Goal: Task Accomplishment & Management: Manage account settings

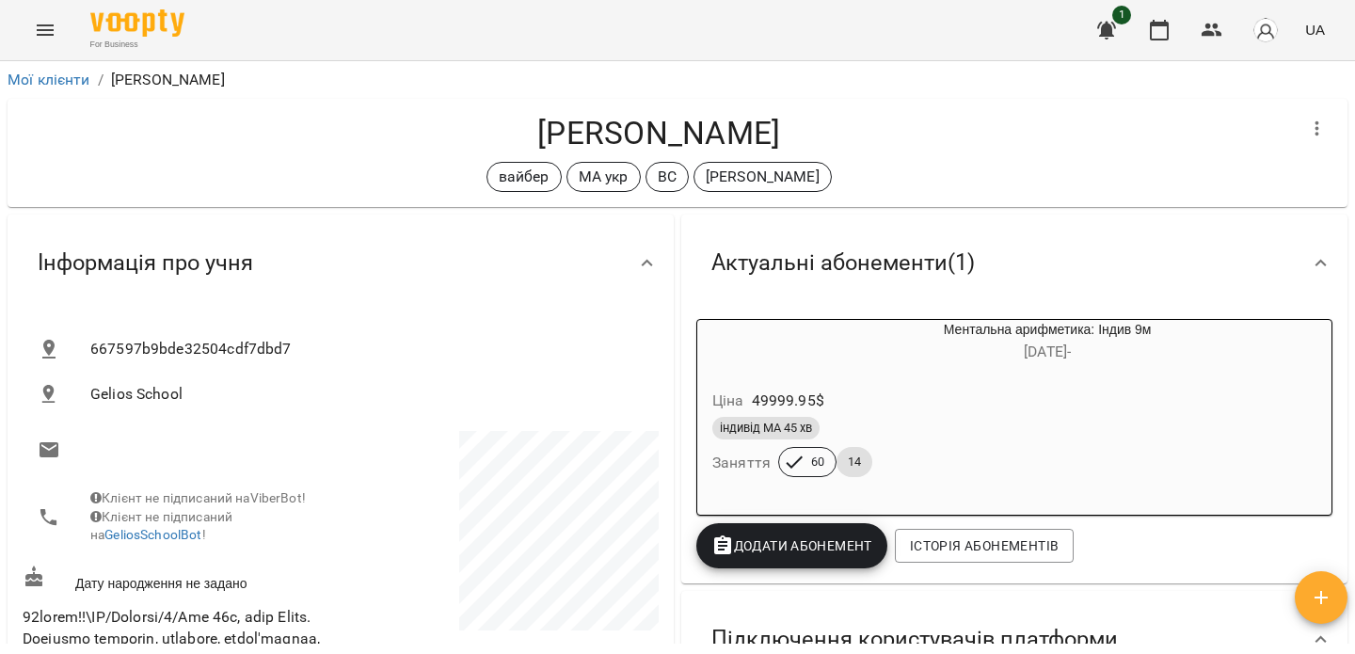
scroll to position [7845, 0]
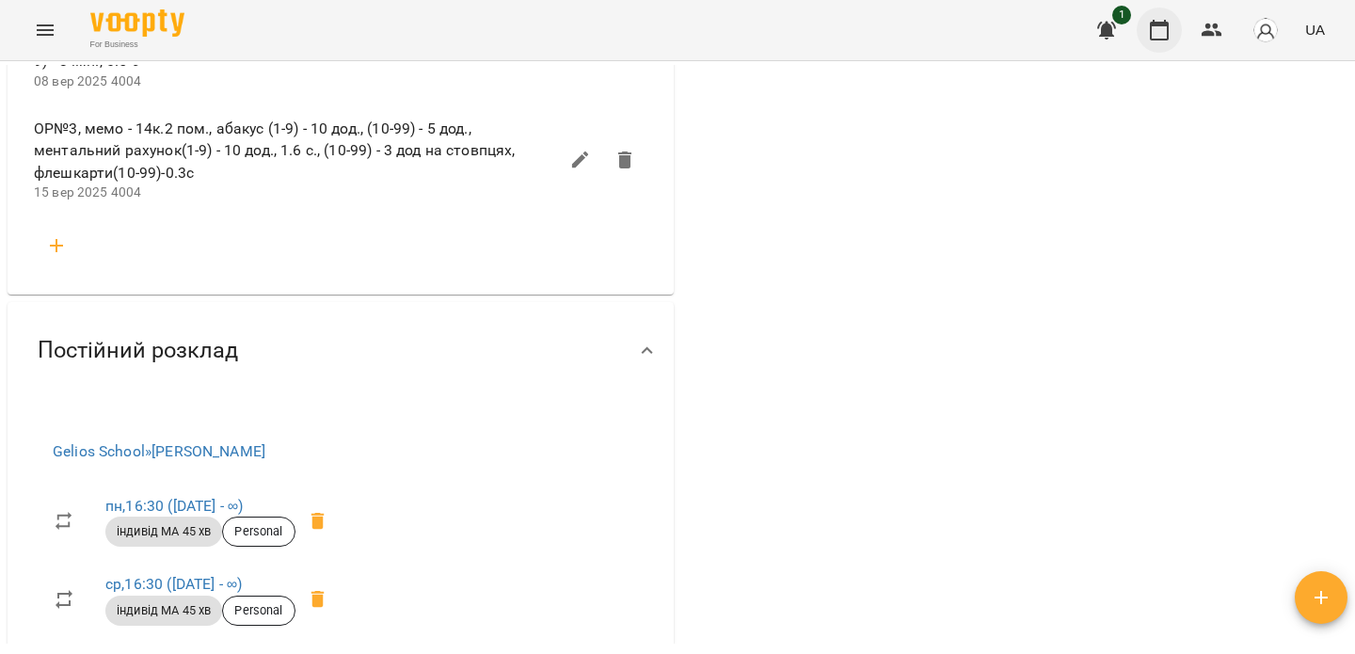
click at [1152, 30] on icon "button" at bounding box center [1159, 30] width 19 height 21
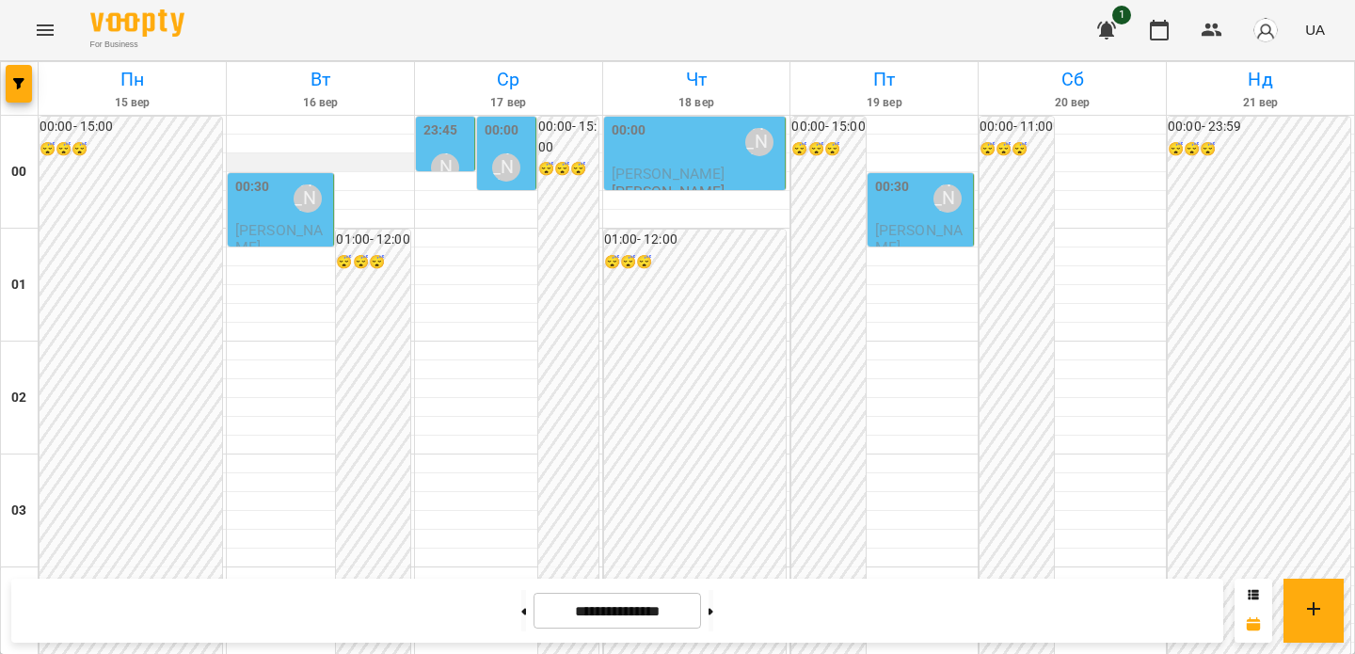
scroll to position [1562, 0]
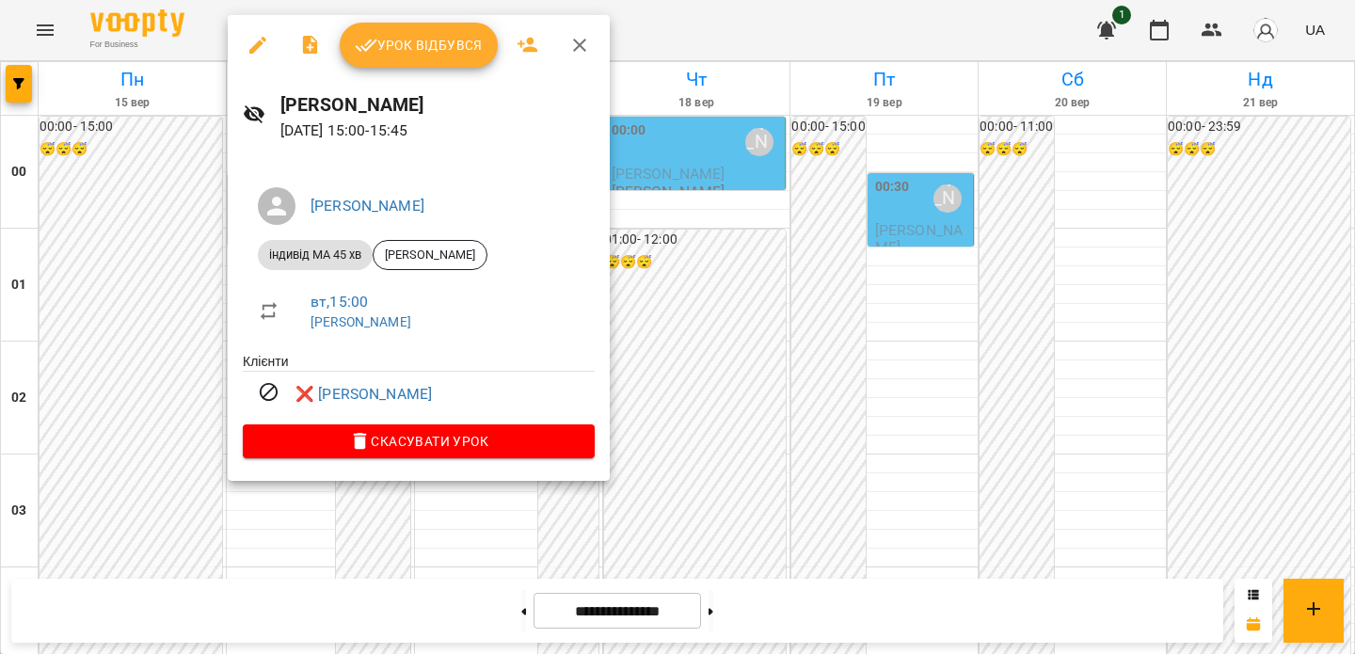
click at [172, 364] on div at bounding box center [677, 327] width 1355 height 654
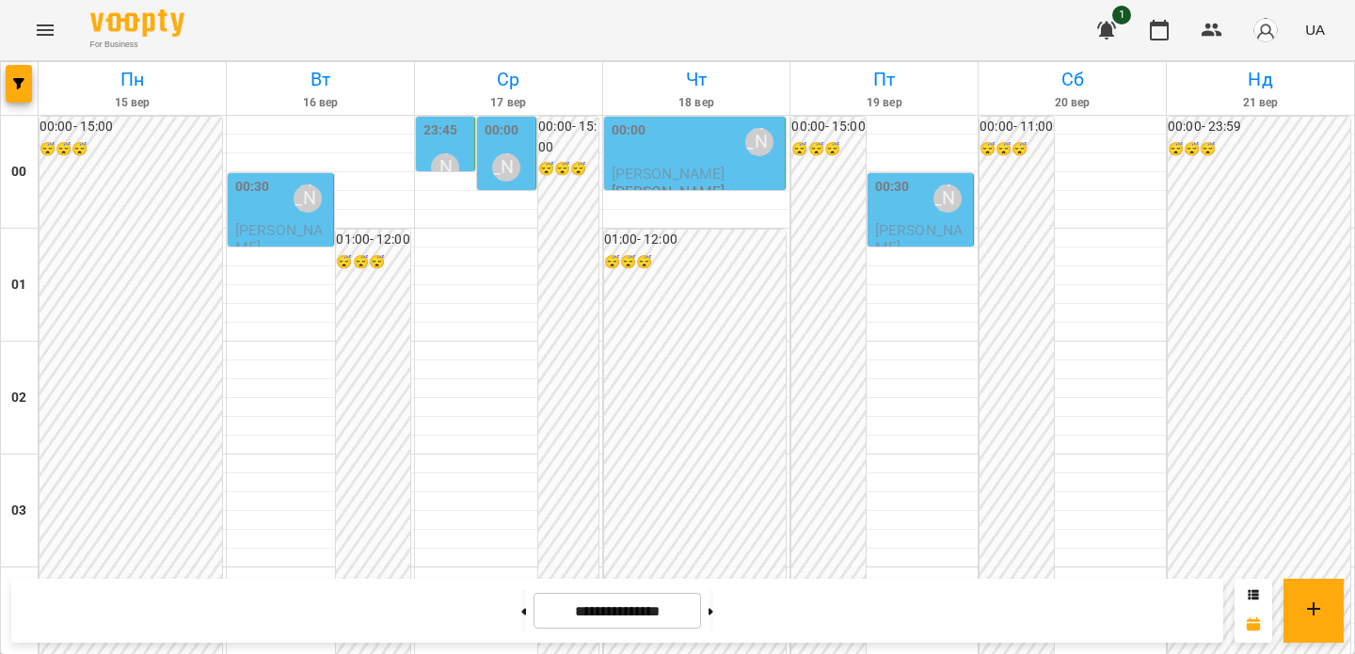
scroll to position [2256, 0]
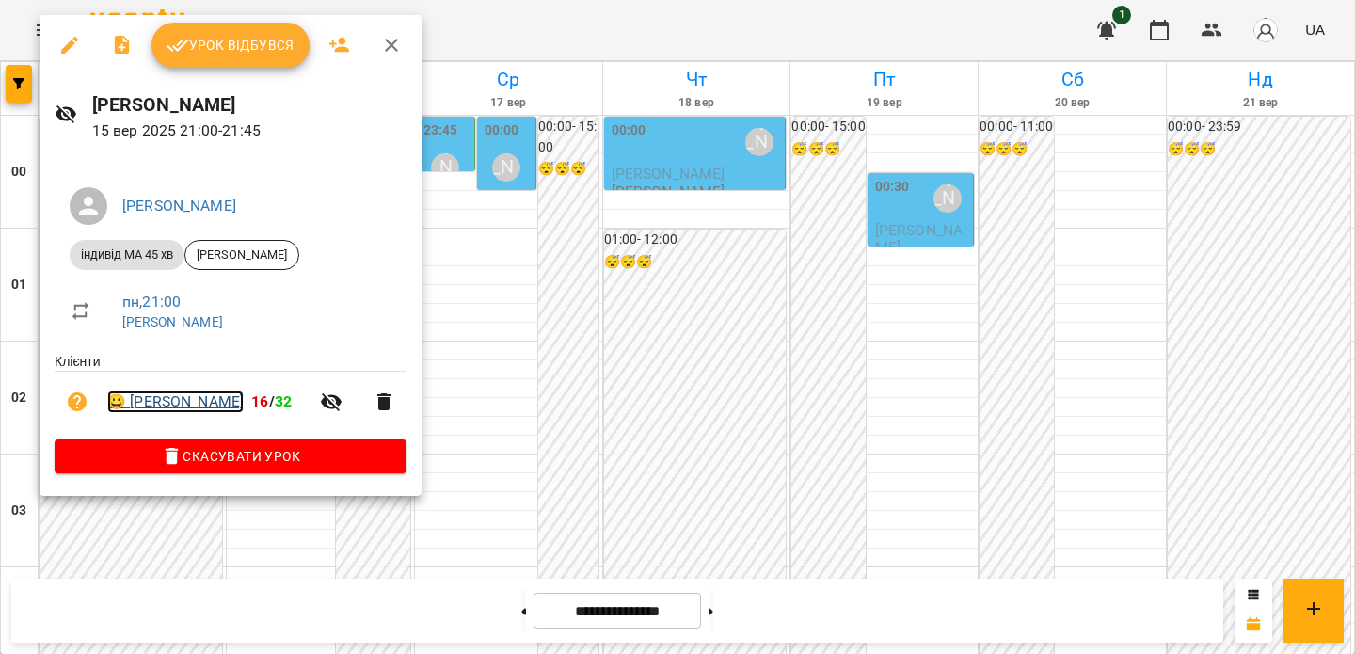
click at [169, 395] on link "😀 [PERSON_NAME]" at bounding box center [175, 401] width 136 height 23
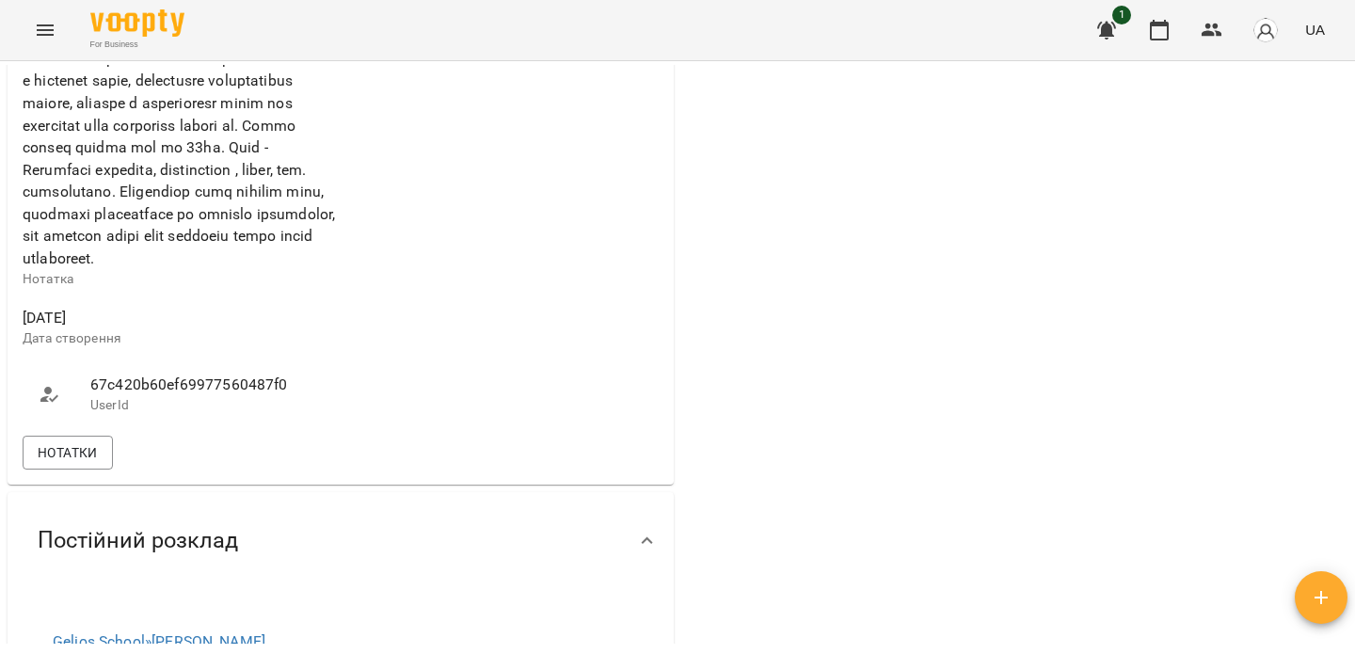
scroll to position [927, 0]
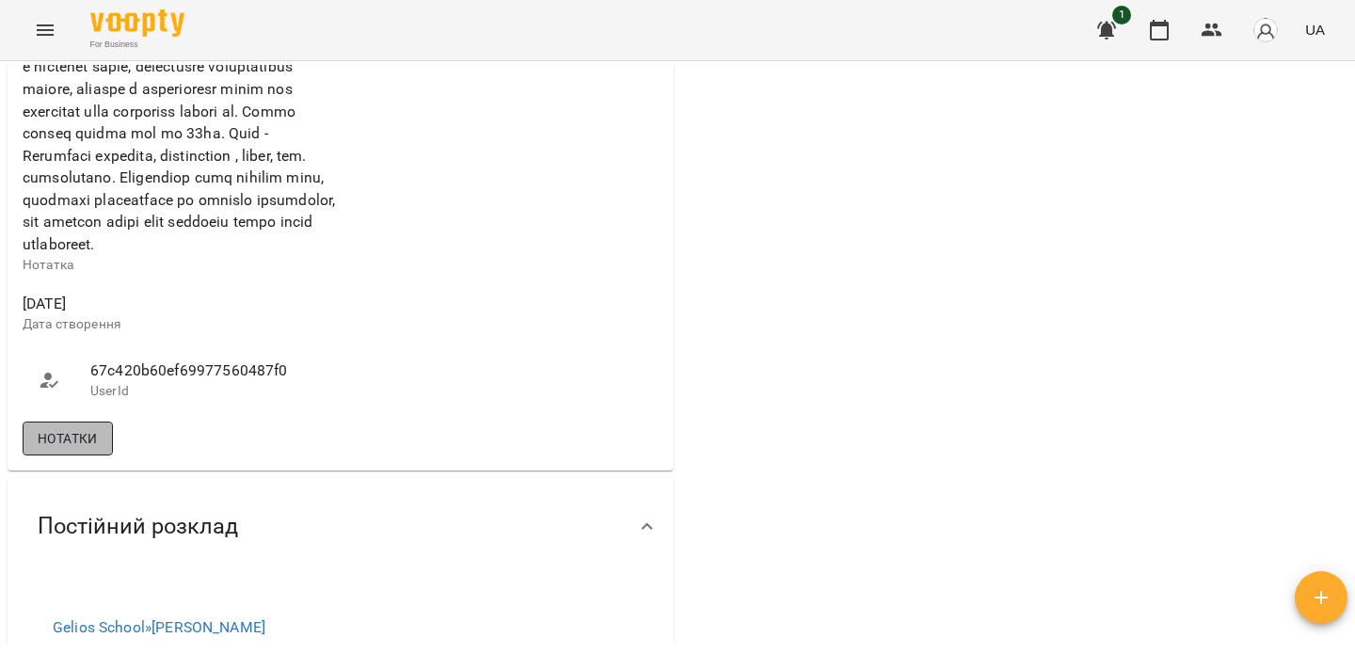
click at [95, 450] on span "Нотатки" at bounding box center [68, 438] width 60 height 23
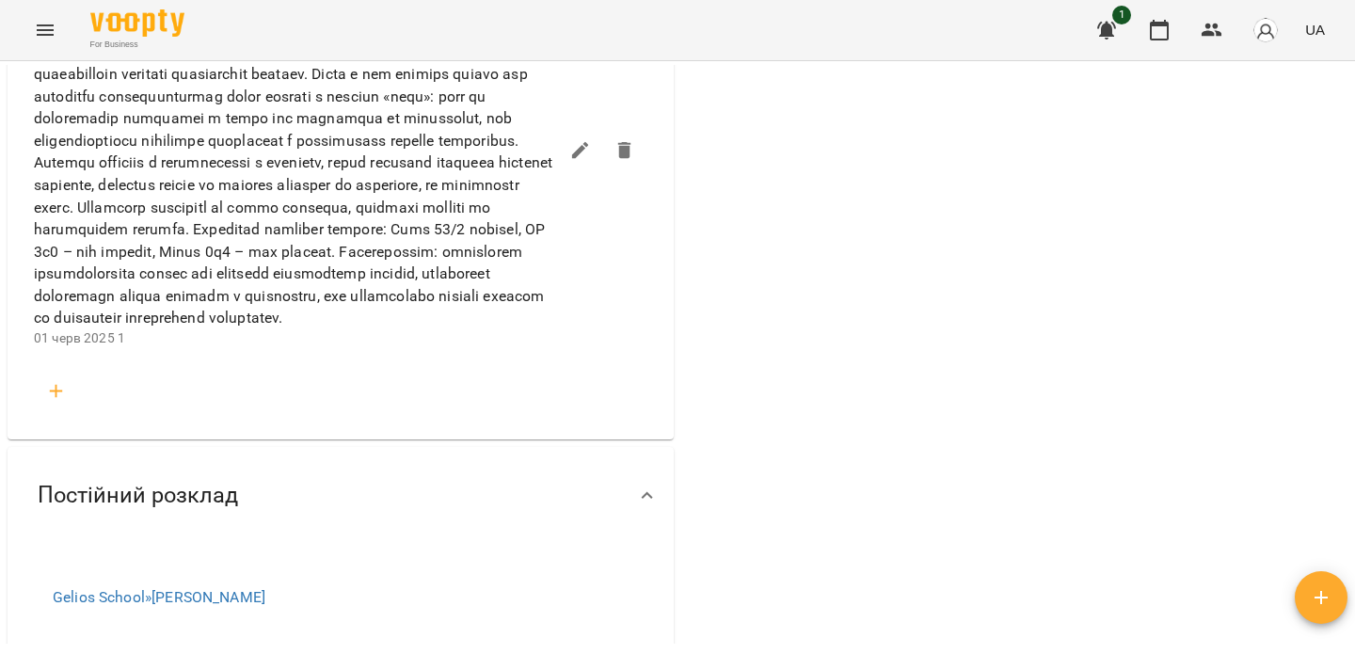
scroll to position [1973, 0]
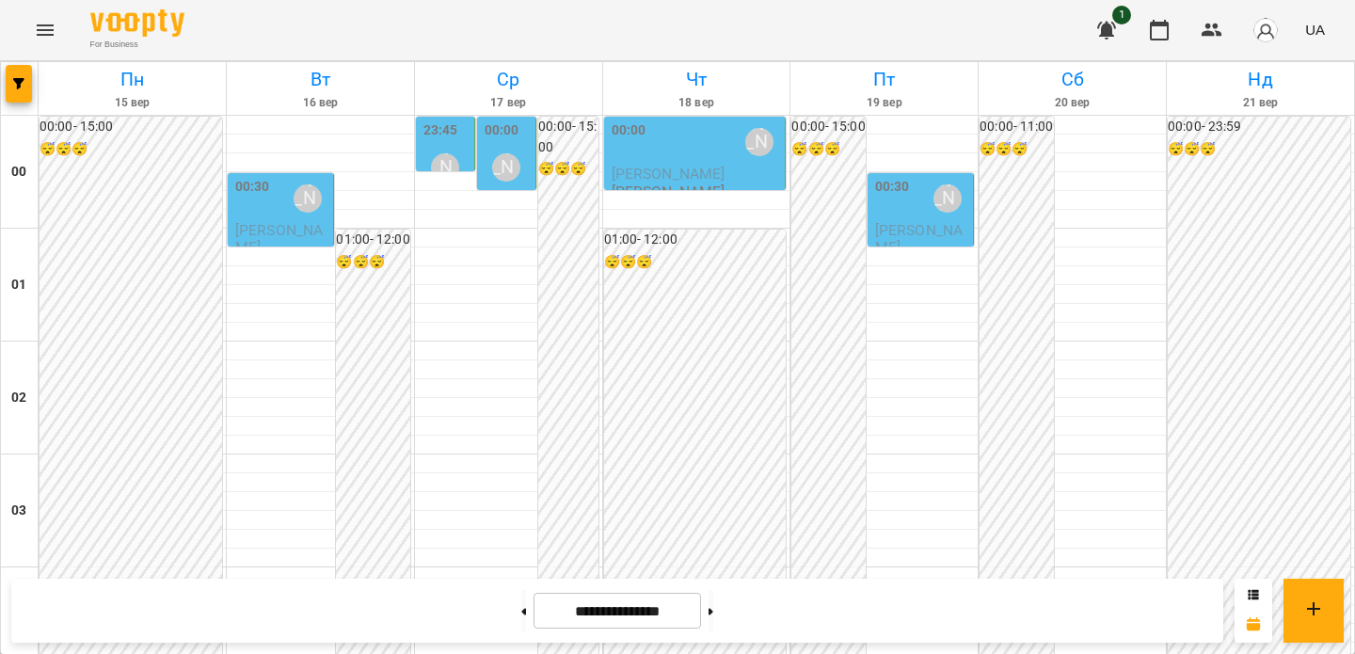
scroll to position [1669, 0]
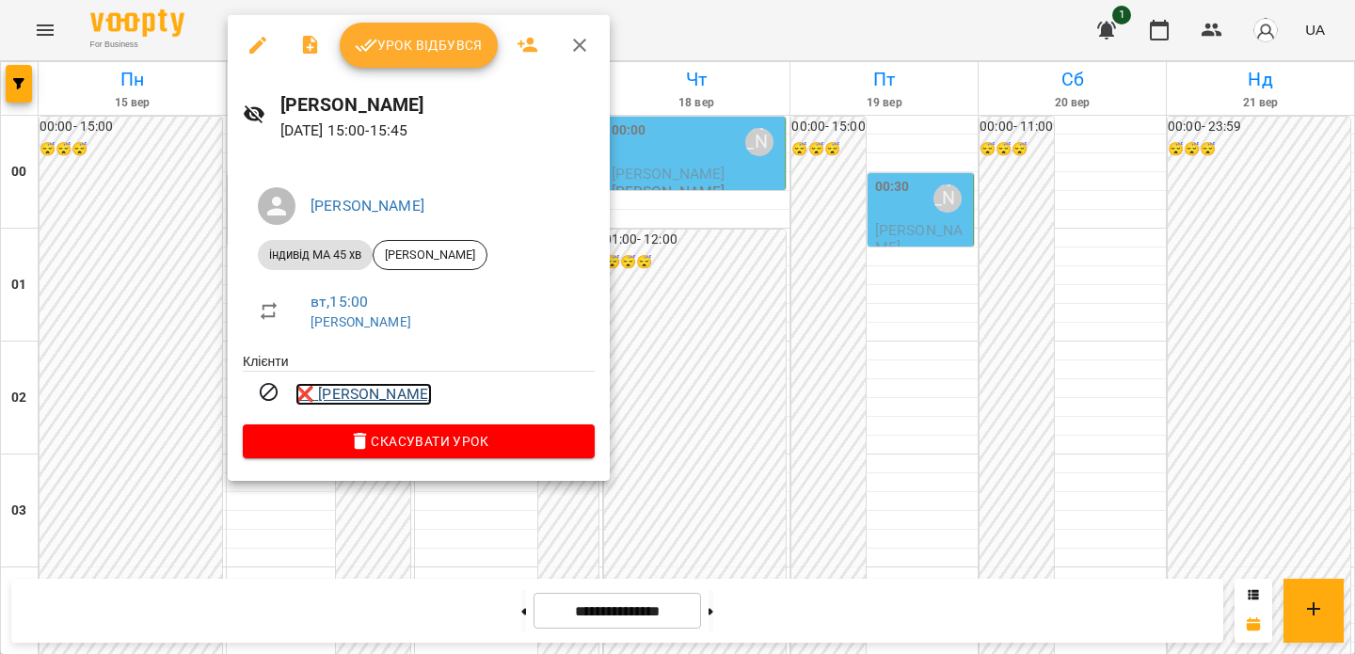
click at [348, 395] on link "❌ Куштурний Ренат" at bounding box center [363, 394] width 136 height 23
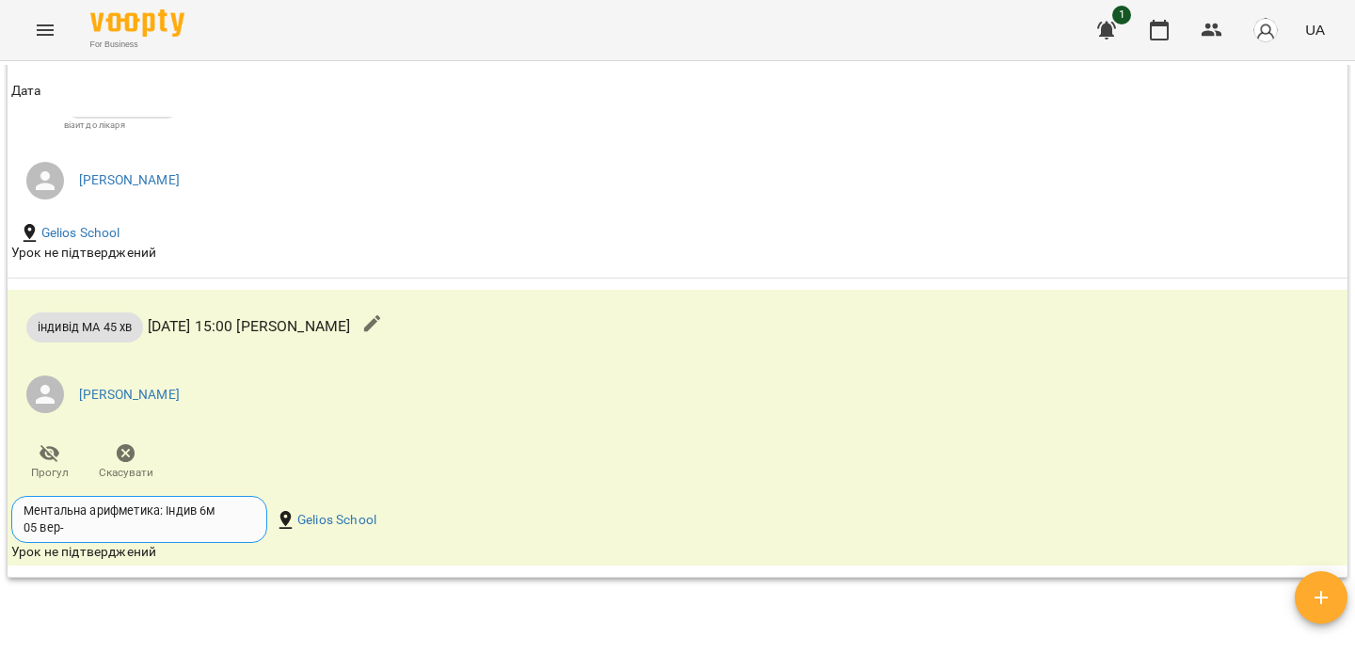
scroll to position [2760, 0]
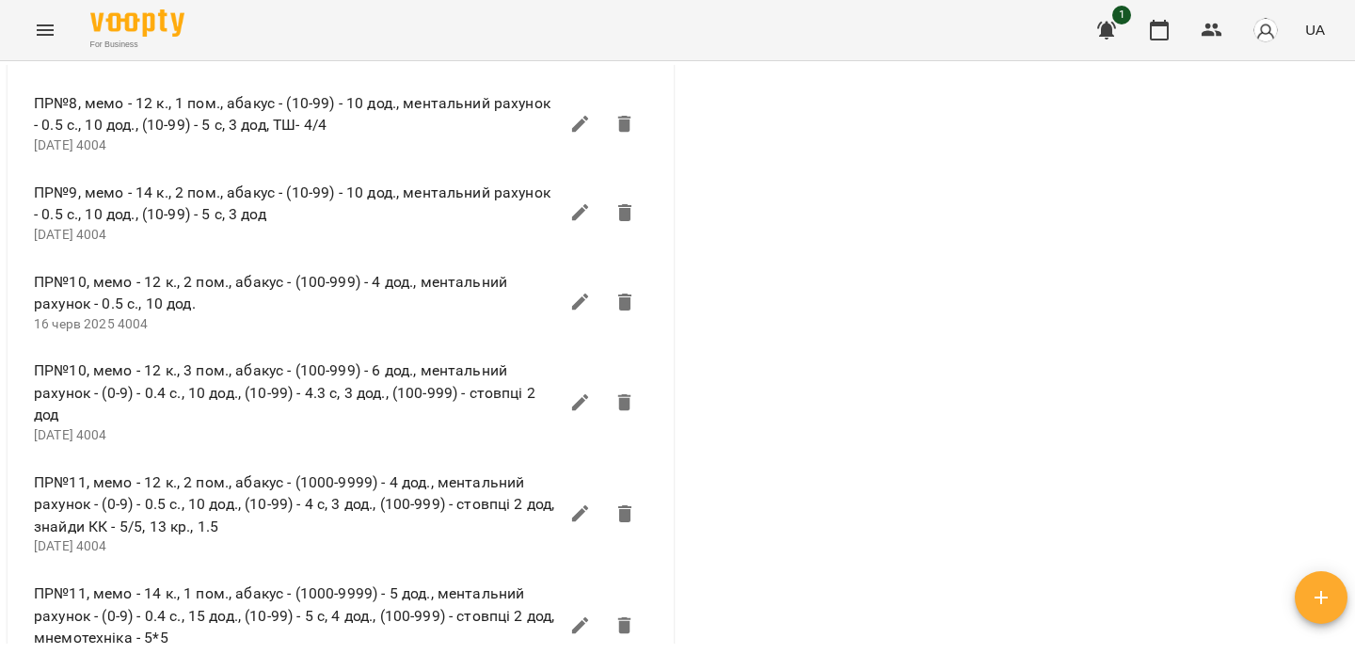
scroll to position [2644, 0]
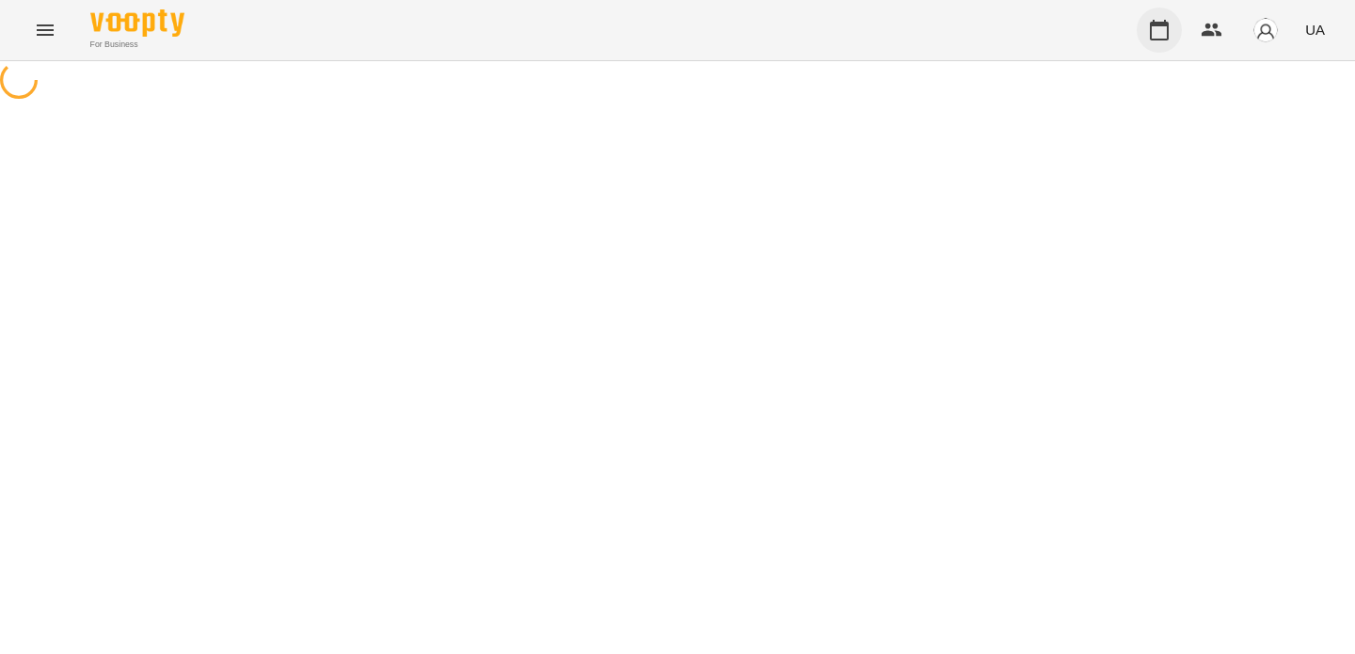
click at [1150, 27] on icon "button" at bounding box center [1159, 30] width 23 height 23
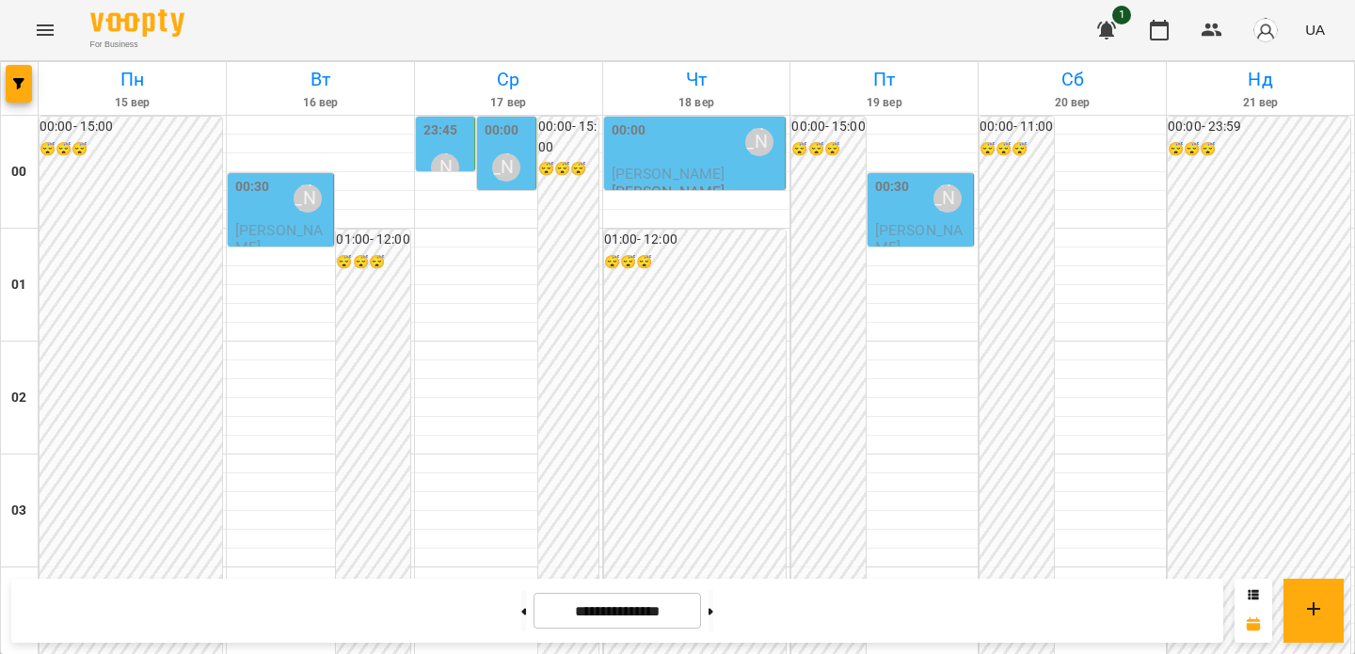
scroll to position [2256, 0]
